Goal: Task Accomplishment & Management: Complete application form

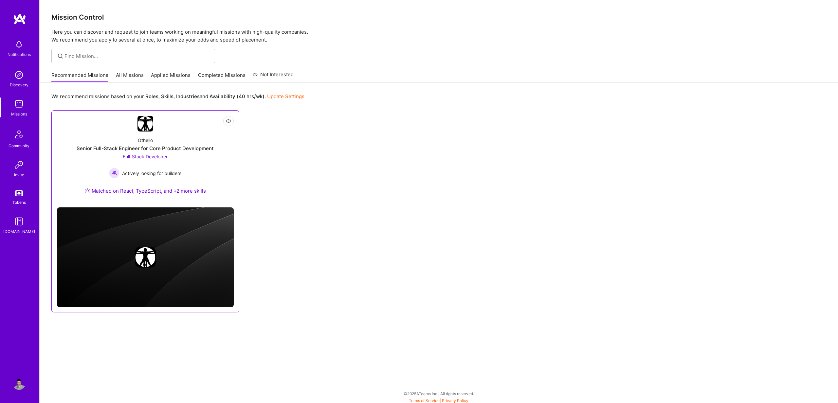
click at [150, 149] on div "Senior Full-Stack Engineer for Core Product Development" at bounding box center [145, 148] width 137 height 7
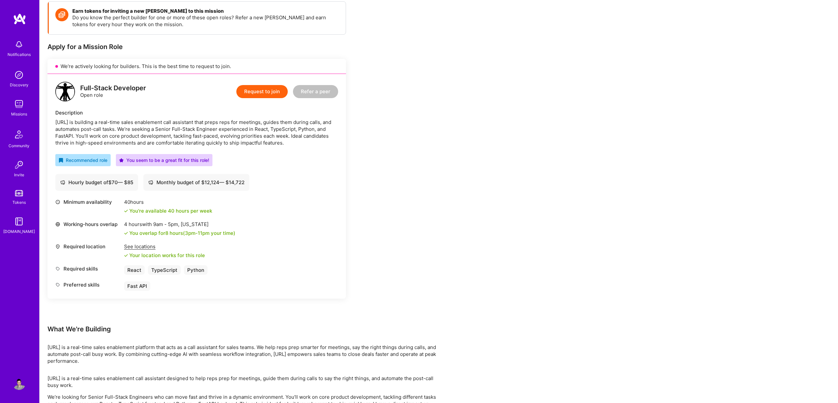
scroll to position [97, 0]
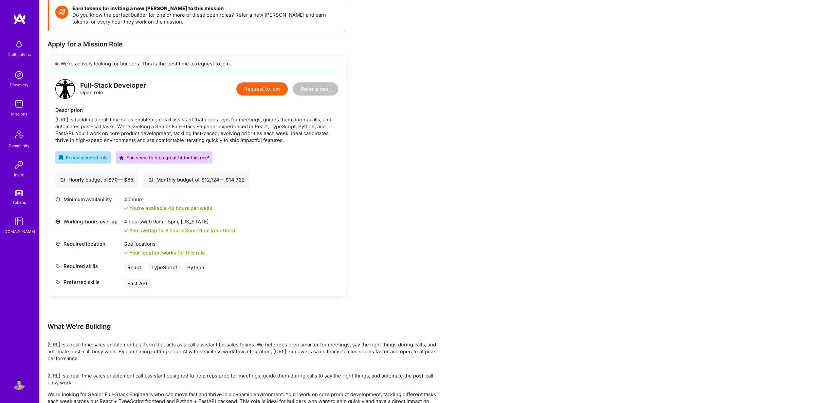
click at [256, 92] on button "Request to join" at bounding box center [261, 89] width 51 height 13
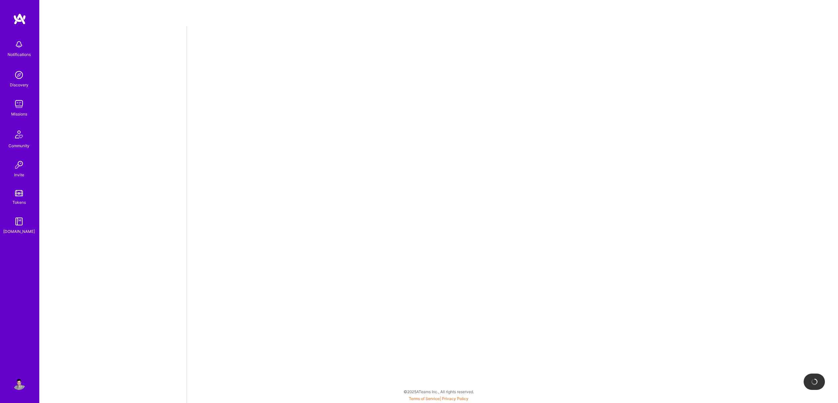
select select "US"
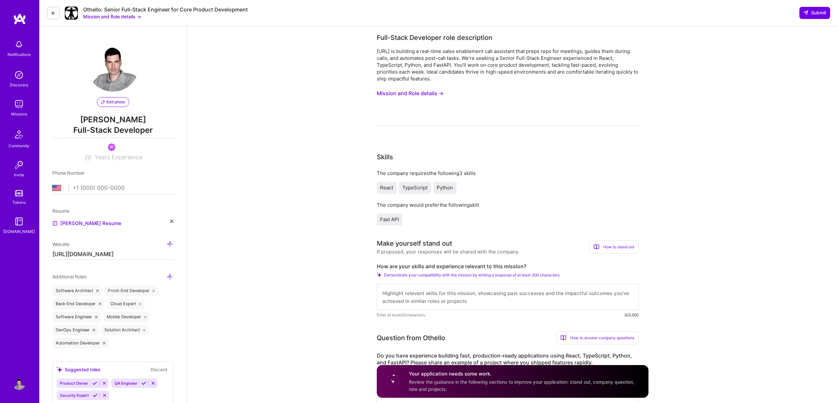
click at [392, 94] on button "Mission and Role details →" at bounding box center [410, 93] width 67 height 12
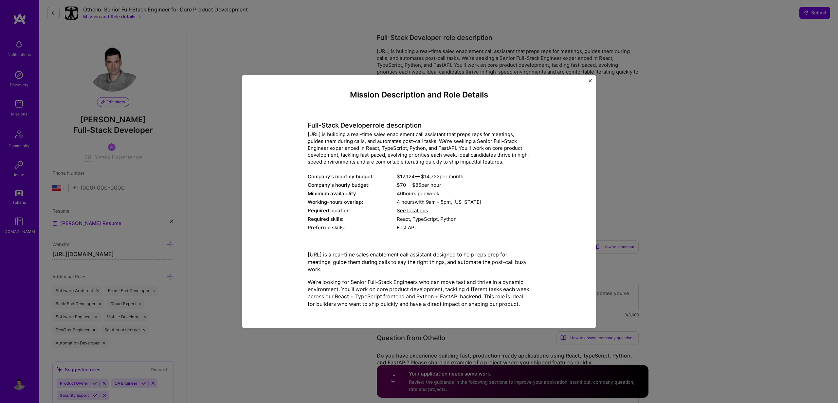
click at [589, 79] on img "Close" at bounding box center [590, 80] width 3 height 3
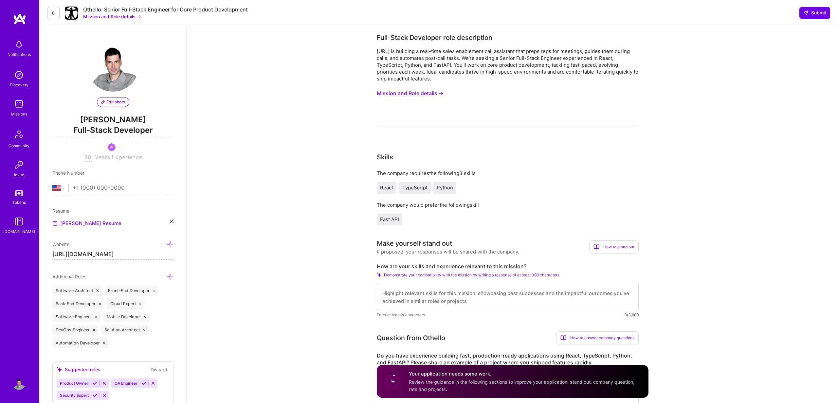
scroll to position [188, 0]
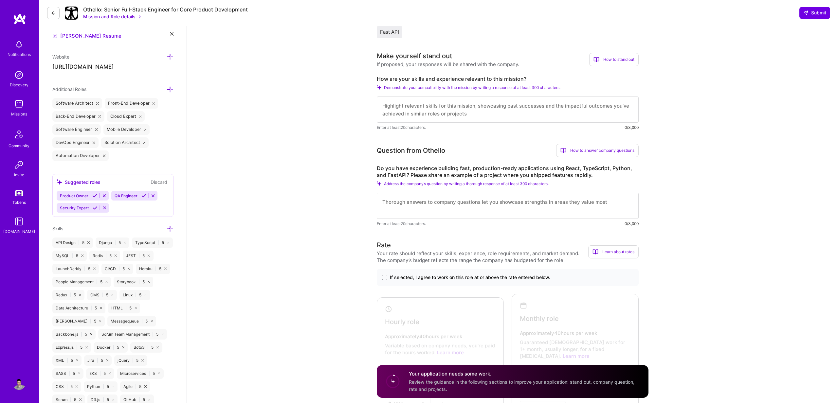
click at [402, 107] on textarea at bounding box center [508, 110] width 262 height 26
paste textarea "Hi, I'm a senior fullstack web developer with more than 20 years of experience …"
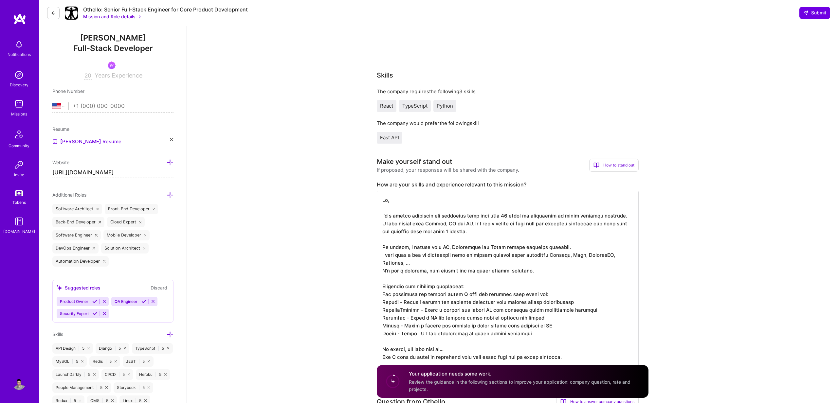
scroll to position [83, 0]
click at [443, 248] on textarea at bounding box center [508, 281] width 262 height 183
click at [446, 256] on textarea at bounding box center [508, 281] width 262 height 183
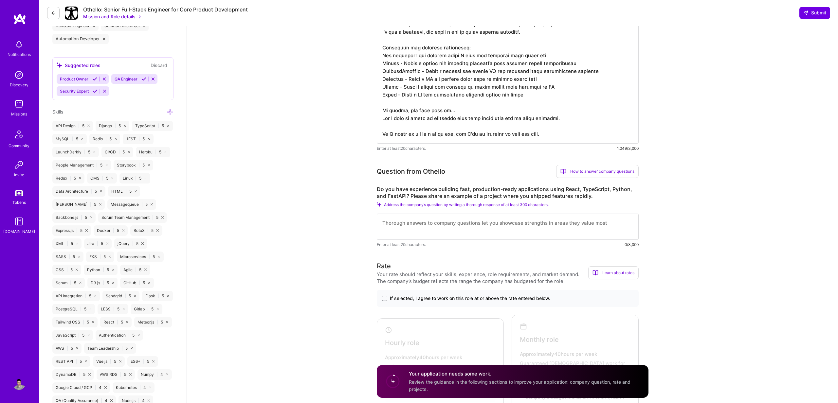
scroll to position [344, 0]
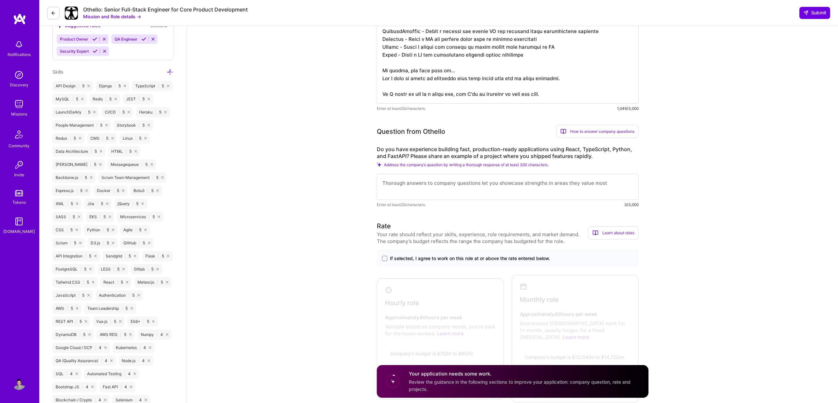
type textarea "Hi, I'm a senior fullstack web developer with more than 20 years of experience …"
click at [393, 187] on textarea at bounding box center [508, 187] width 262 height 26
paste textarea "In Netapp, we developed a system that was scanning any available data inside or…"
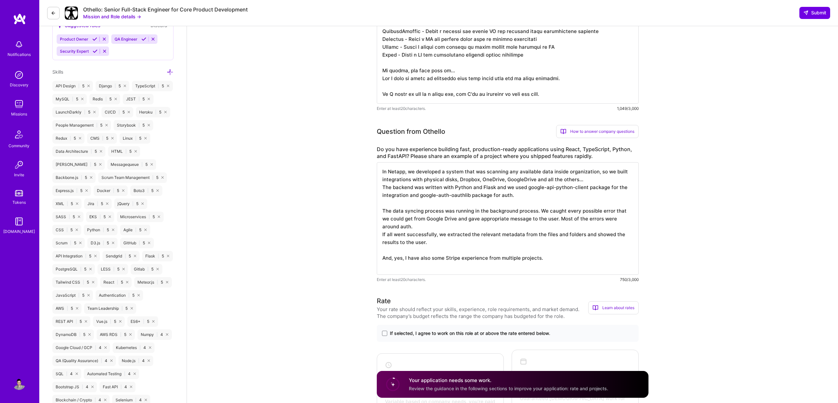
click at [489, 188] on textarea "In Netapp, we developed a system that was scanning any available data inside or…" at bounding box center [508, 218] width 262 height 113
click at [488, 188] on textarea "In Netapp, we developed a system that was scanning any available data inside or…" at bounding box center [508, 218] width 262 height 113
click at [455, 186] on textarea "In Netapp, we developed a system that was scanning any available data inside or…" at bounding box center [508, 218] width 262 height 113
drag, startPoint x: 455, startPoint y: 186, endPoint x: 494, endPoint y: 187, distance: 39.0
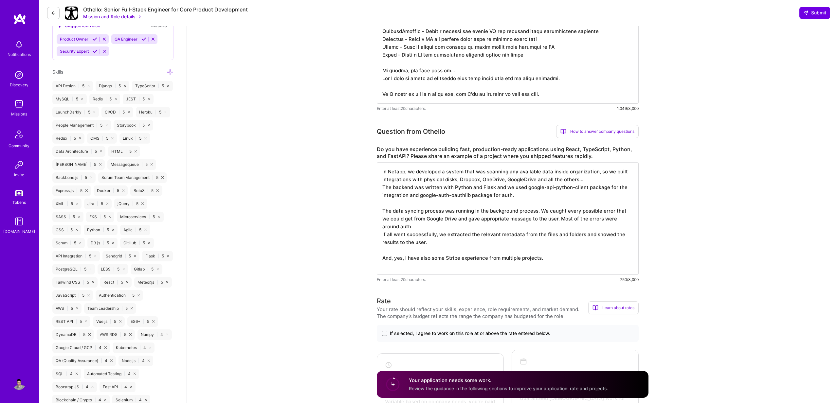
click at [494, 187] on textarea "In Netapp, we developed a system that was scanning any available data inside or…" at bounding box center [508, 218] width 262 height 113
click at [409, 192] on textarea "In Netapp, we developed a system that was scanning any available data inside or…" at bounding box center [508, 218] width 262 height 113
click at [552, 221] on textarea "In Netapp, we developed a system that was scanning any available data inside or…" at bounding box center [508, 218] width 262 height 113
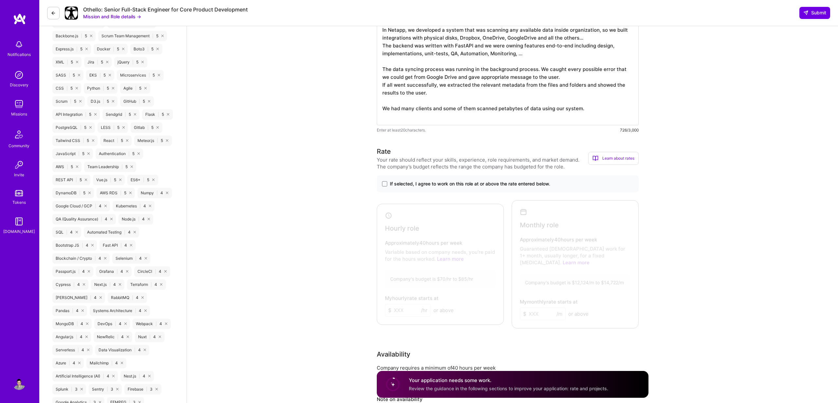
scroll to position [498, 0]
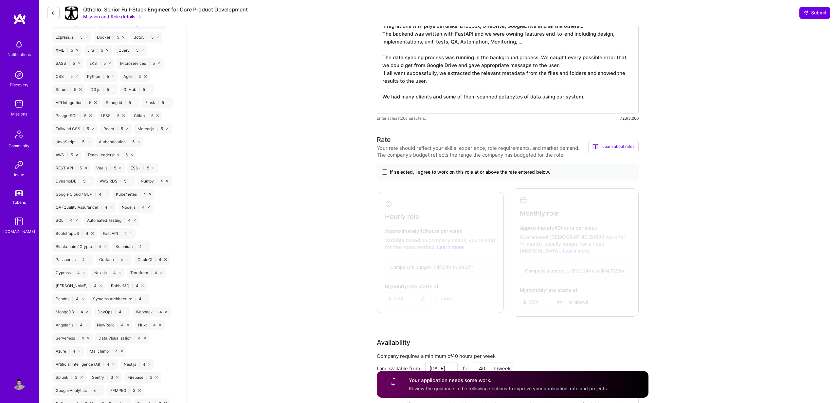
type textarea "In Netapp, we developed a system that was scanning any available data inside or…"
click at [383, 173] on span at bounding box center [384, 172] width 5 height 5
click at [0, 0] on input "If selected, I agree to work on this role at or above the rate entered below." at bounding box center [0, 0] width 0 height 0
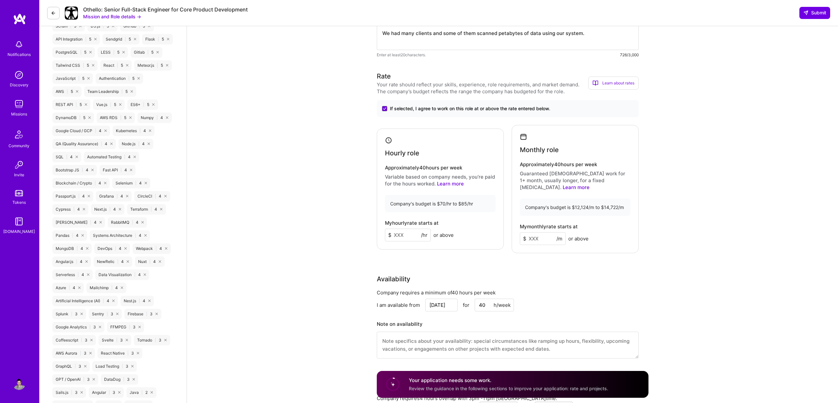
scroll to position [568, 0]
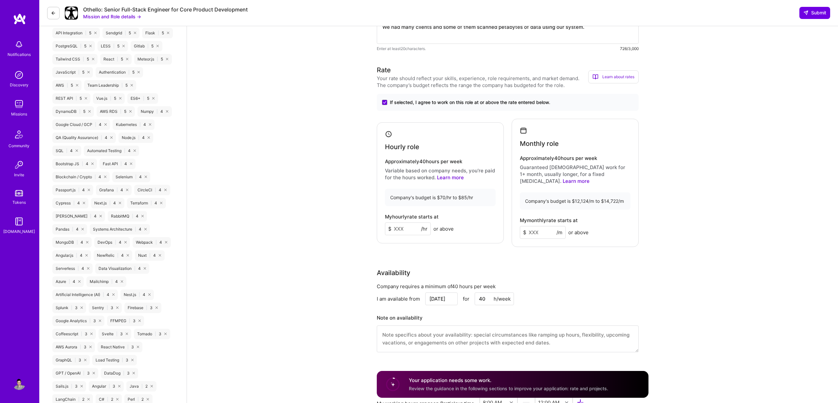
click at [403, 226] on input at bounding box center [408, 229] width 46 height 13
type input "84"
click at [545, 226] on input at bounding box center [543, 232] width 46 height 13
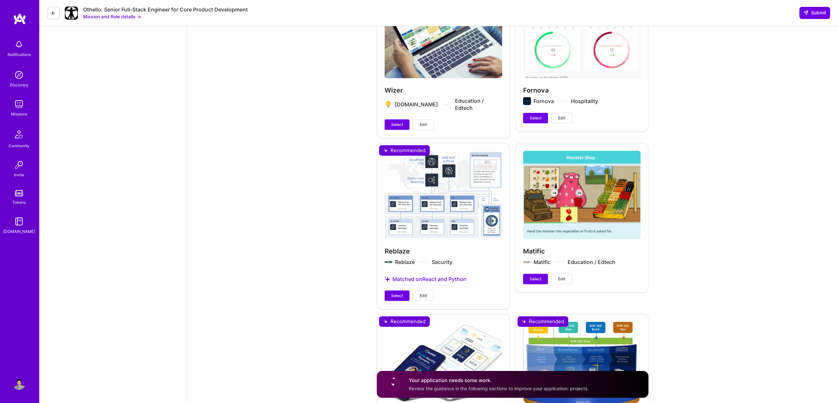
scroll to position [1425, 0]
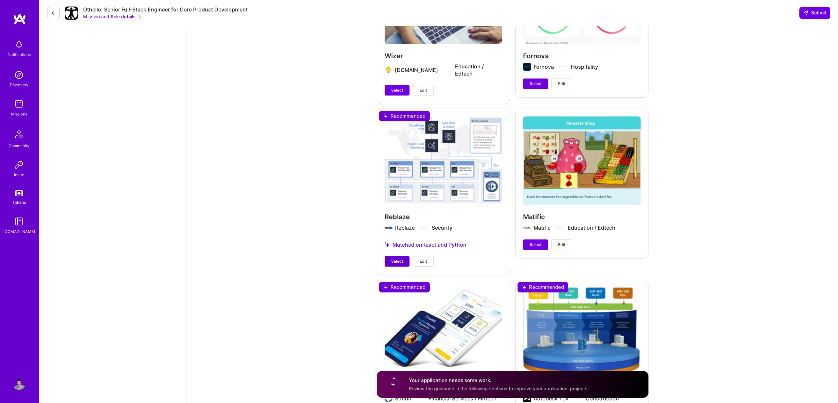
type input "14500"
click at [391, 256] on button "Select" at bounding box center [397, 261] width 25 height 10
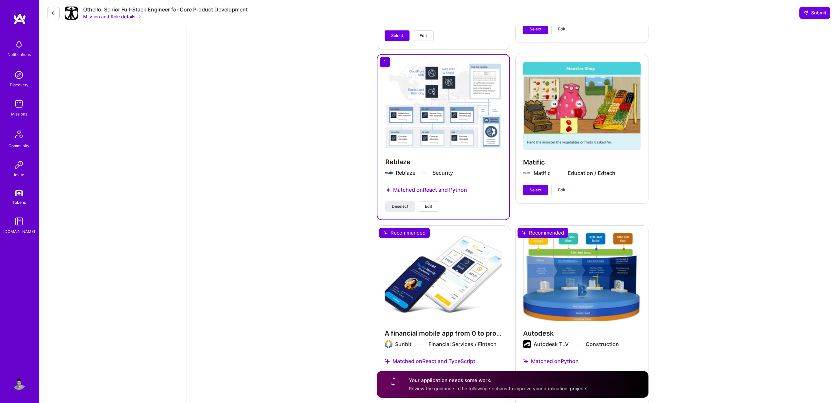
scroll to position [1542, 0]
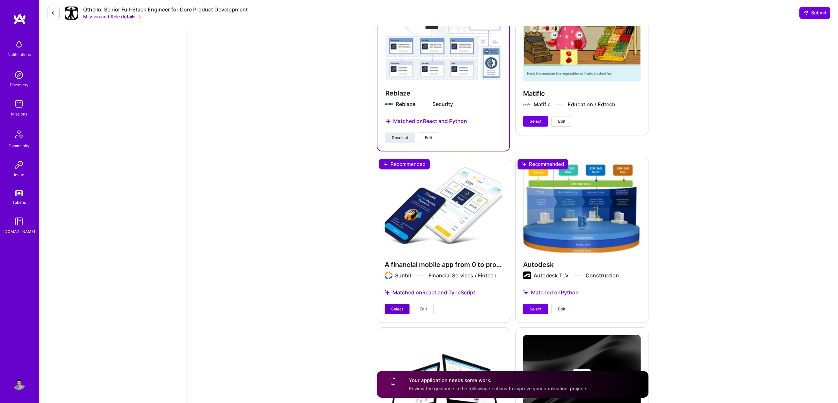
click at [397, 304] on button "Select" at bounding box center [397, 309] width 25 height 10
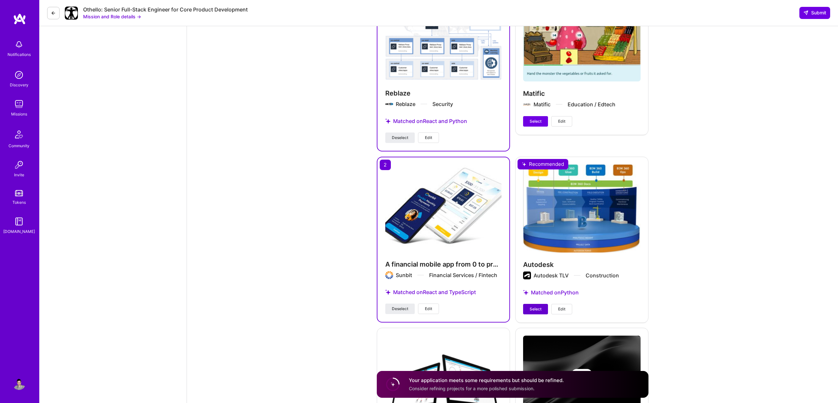
click at [534, 306] on span "Select" at bounding box center [536, 309] width 12 height 6
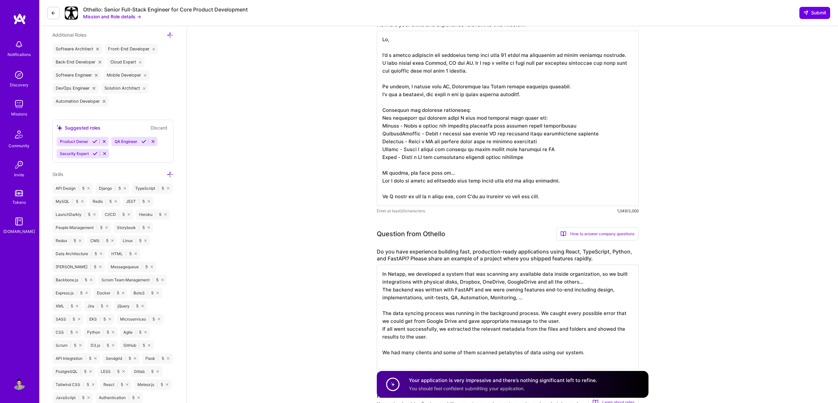
scroll to position [0, 0]
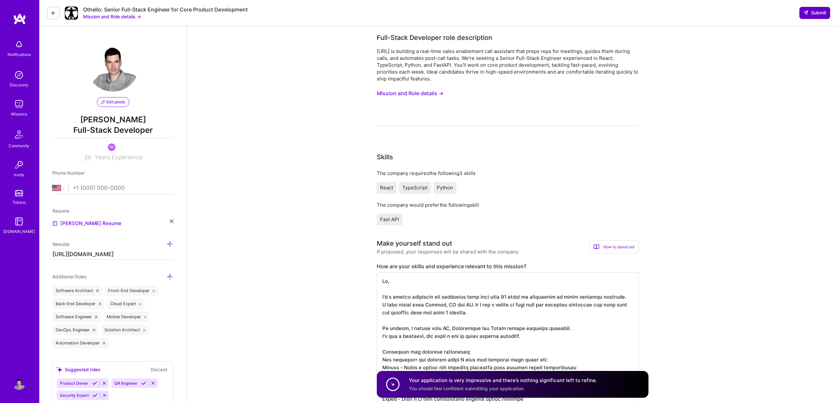
click at [817, 13] on span "Submit" at bounding box center [814, 12] width 23 height 7
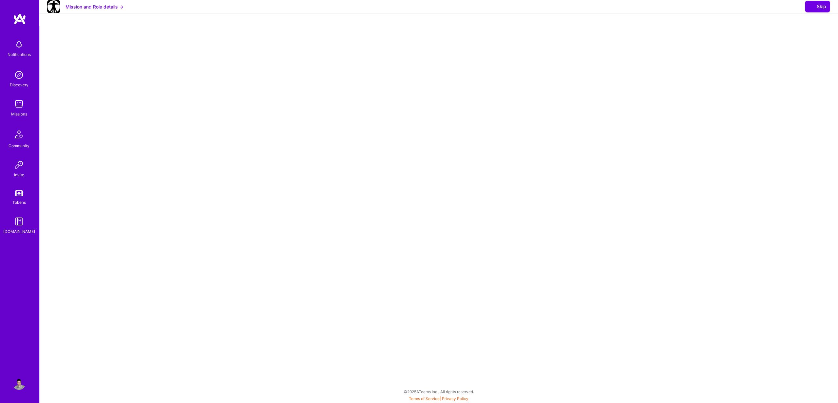
select select "US"
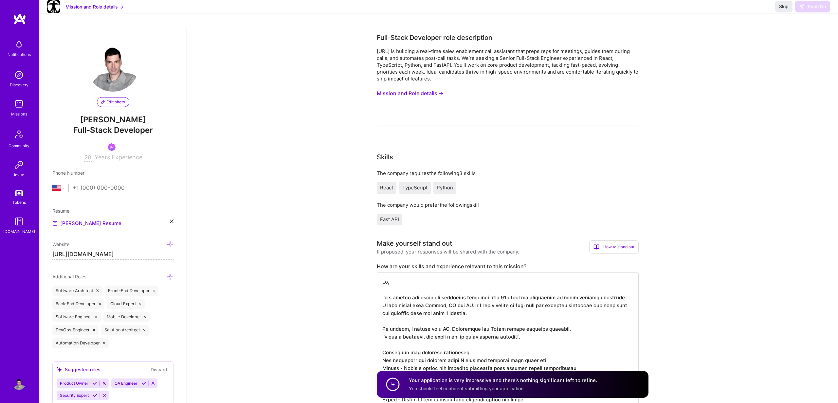
click at [815, 11] on div "Skip Team Up" at bounding box center [802, 7] width 55 height 12
click at [783, 10] on span "Skip" at bounding box center [783, 6] width 9 height 7
click at [782, 10] on span "Skip" at bounding box center [783, 6] width 9 height 7
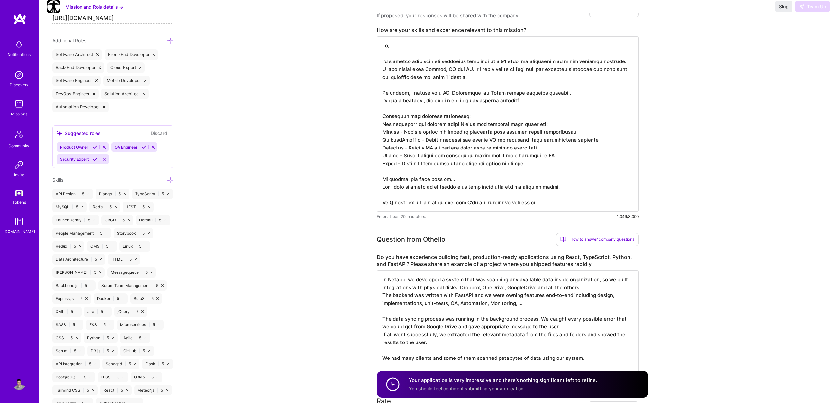
scroll to position [247, 0]
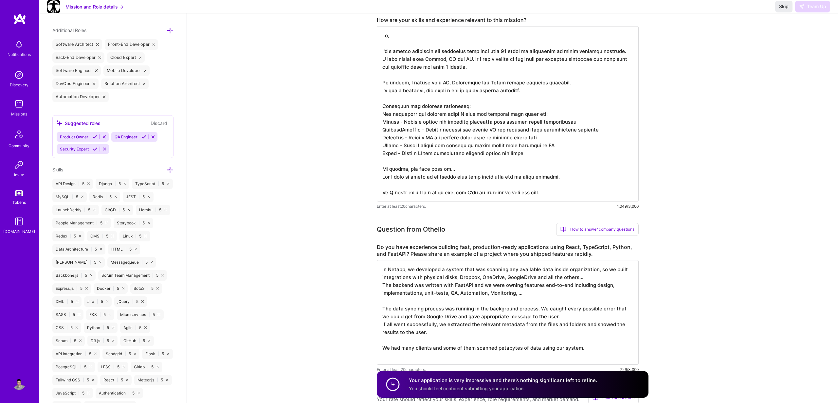
click at [382, 152] on textarea at bounding box center [508, 113] width 262 height 175
click at [407, 138] on textarea at bounding box center [508, 113] width 262 height 175
click at [399, 321] on textarea "In Netapp, we developed a system that was scanning any available data inside or…" at bounding box center [508, 312] width 262 height 105
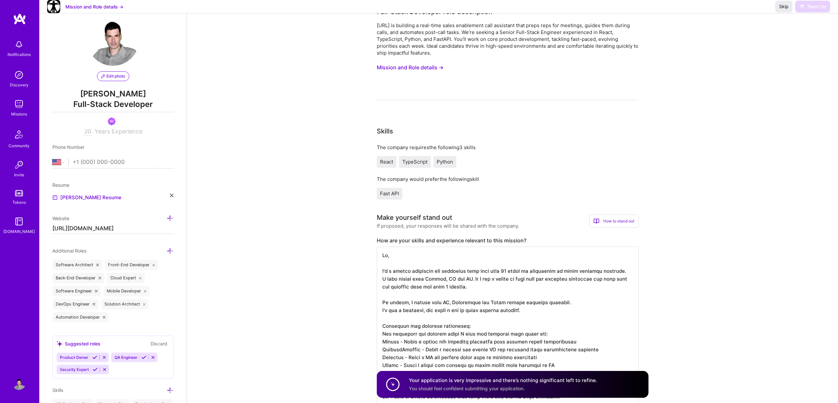
scroll to position [0, 0]
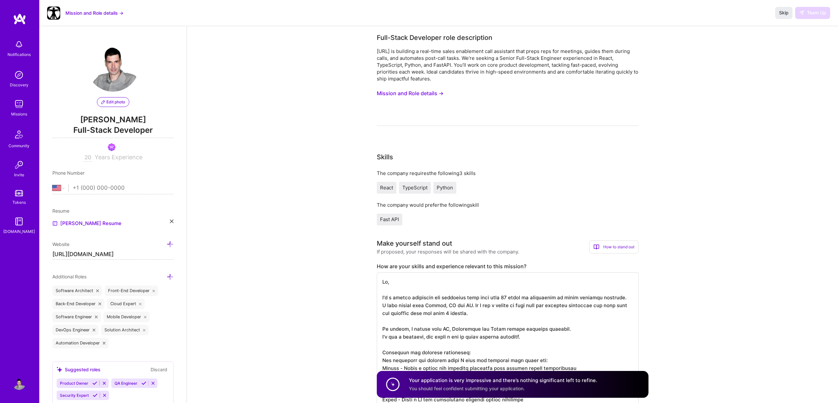
select select "US"
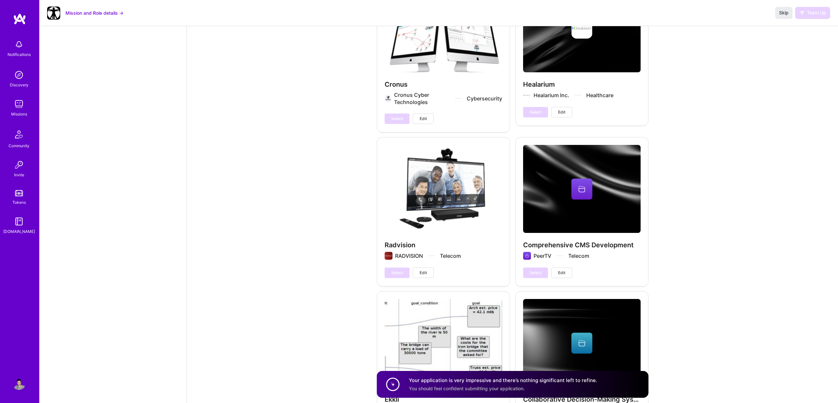
scroll to position [2242, 0]
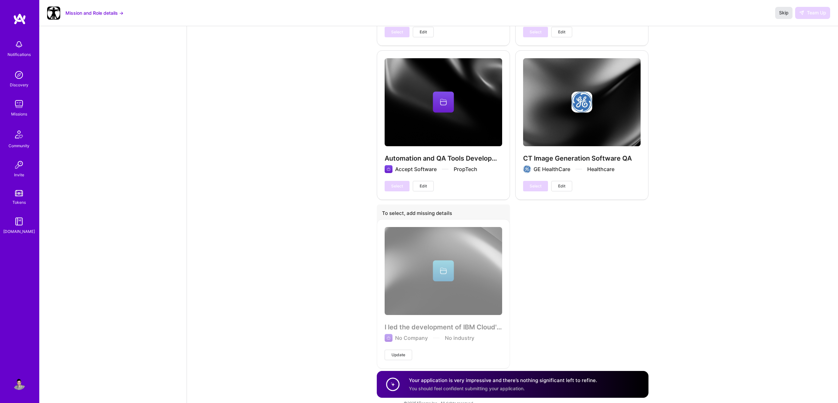
click at [779, 13] on button "Skip" at bounding box center [783, 13] width 17 height 12
click at [782, 13] on span "Skip" at bounding box center [783, 12] width 9 height 7
click at [17, 18] on img at bounding box center [19, 19] width 13 height 12
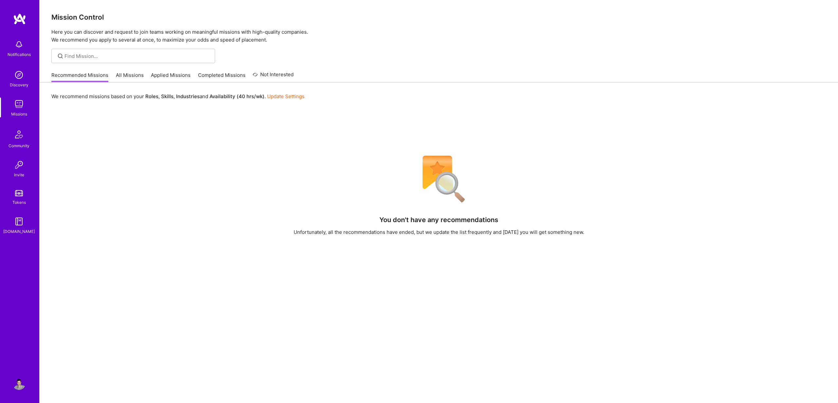
click at [166, 72] on link "Applied Missions" at bounding box center [171, 77] width 40 height 11
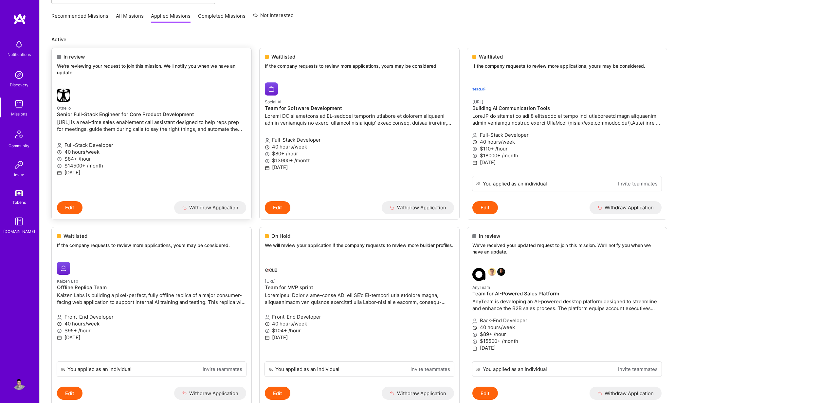
scroll to position [26, 0]
